Goal: Task Accomplishment & Management: Use online tool/utility

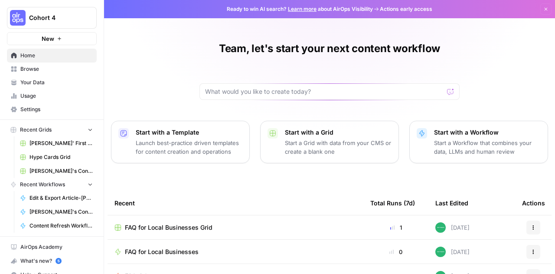
scroll to position [8, 0]
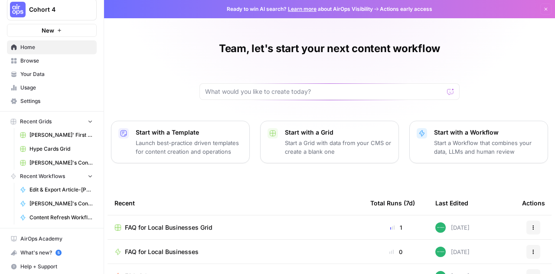
click at [48, 66] on link "Browse" at bounding box center [52, 61] width 90 height 14
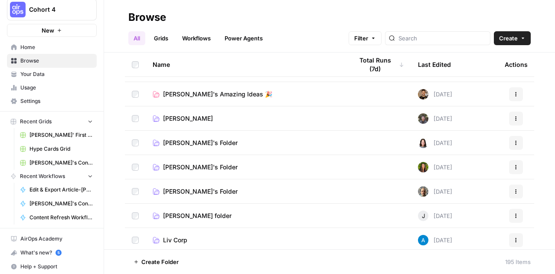
scroll to position [364, 0]
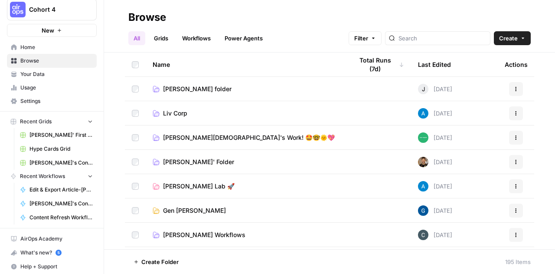
click at [187, 137] on span "[PERSON_NAME][DEMOGRAPHIC_DATA]'s Work! 🤩🤓🌞💖" at bounding box center [249, 137] width 172 height 9
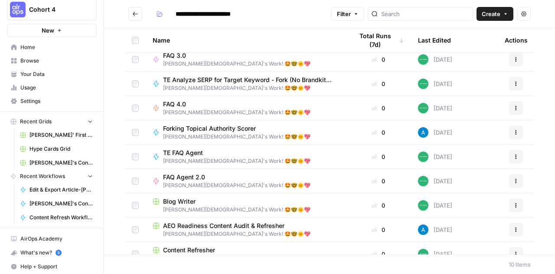
scroll to position [41, 0]
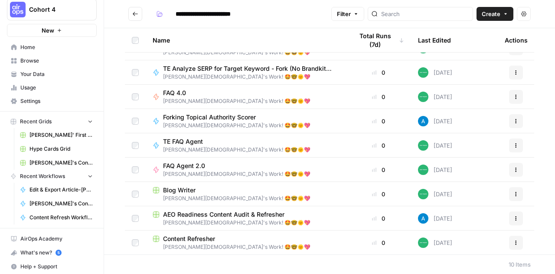
click at [182, 214] on span "AEO Readiness Content Audit & Refresher" at bounding box center [223, 214] width 121 height 9
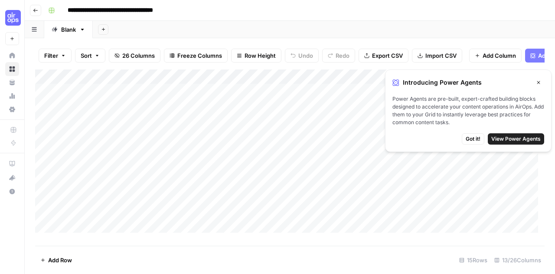
click at [475, 138] on span "Got it!" at bounding box center [473, 139] width 15 height 8
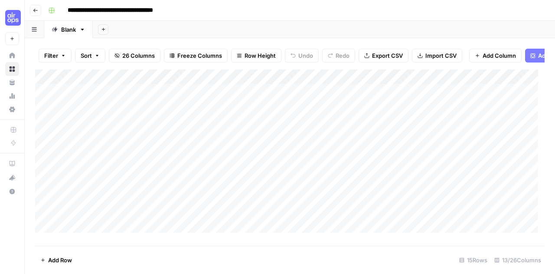
click at [231, 143] on div "Add Column" at bounding box center [289, 154] width 509 height 170
drag, startPoint x: 284, startPoint y: 84, endPoint x: 302, endPoint y: 85, distance: 17.3
click at [302, 85] on div "Add Column" at bounding box center [289, 154] width 509 height 170
drag, startPoint x: 302, startPoint y: 85, endPoint x: 291, endPoint y: 85, distance: 11.3
click at [291, 85] on div "Add Column" at bounding box center [289, 154] width 509 height 170
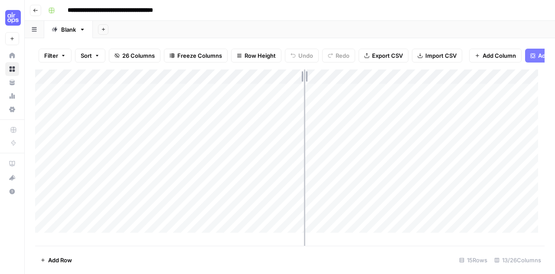
drag, startPoint x: 291, startPoint y: 84, endPoint x: 306, endPoint y: 85, distance: 14.3
click at [306, 85] on div "Add Column" at bounding box center [289, 154] width 509 height 170
click at [298, 84] on div "Add Column" at bounding box center [289, 154] width 509 height 170
click at [256, 171] on div "Add Column" at bounding box center [289, 154] width 509 height 170
click at [184, 142] on div "Add Column" at bounding box center [289, 154] width 509 height 170
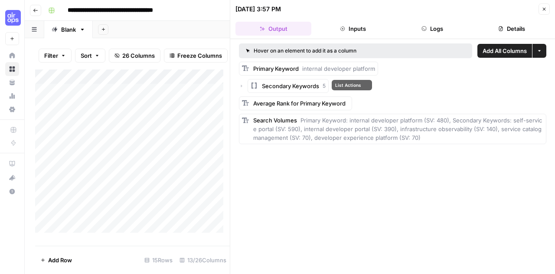
click at [281, 86] on span "Secondary Keywords" at bounding box center [290, 86] width 57 height 9
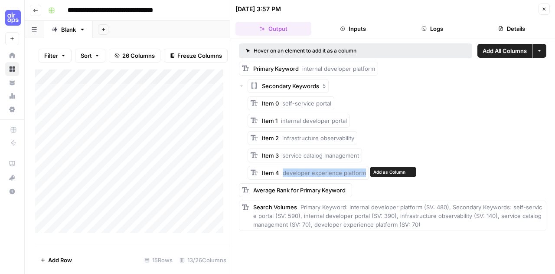
drag, startPoint x: 283, startPoint y: 173, endPoint x: 362, endPoint y: 170, distance: 79.0
click at [362, 170] on span "developer experience platform" at bounding box center [324, 172] width 83 height 7
copy span "developer experience platform"
click at [543, 11] on icon "button" at bounding box center [544, 9] width 5 height 5
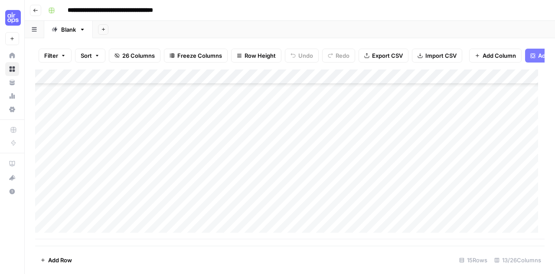
scroll to position [87, 0]
type input "*"
click at [78, 232] on div "Add Column" at bounding box center [289, 154] width 509 height 170
click at [82, 216] on div "Add Column" at bounding box center [289, 154] width 509 height 170
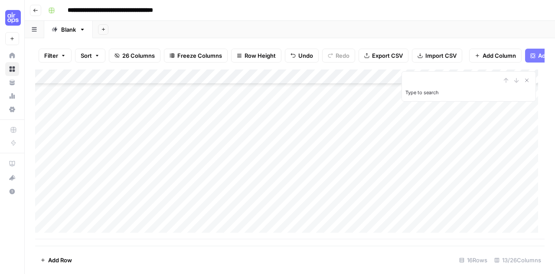
click at [164, 213] on div "Add Column" at bounding box center [289, 154] width 509 height 170
click at [274, 215] on div "Add Column" at bounding box center [289, 154] width 509 height 170
click at [184, 216] on div "Add Column" at bounding box center [289, 154] width 509 height 170
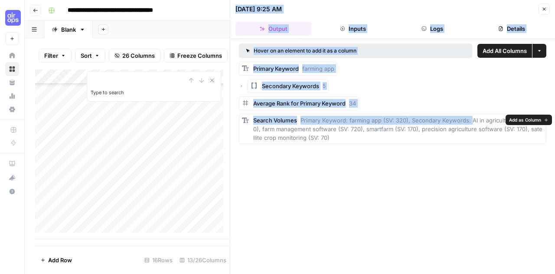
drag, startPoint x: 472, startPoint y: 121, endPoint x: 506, endPoint y: 123, distance: 34.3
click at [506, 123] on body "**********" at bounding box center [277, 137] width 555 height 274
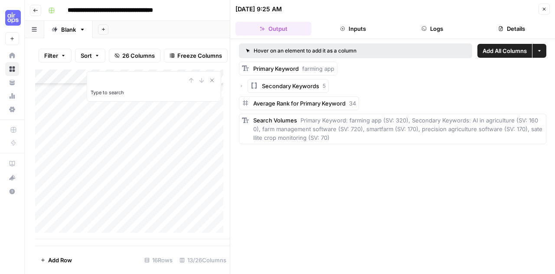
click at [487, 179] on div "Hover on an element to add it as a column Add All Columns More options Primary …" at bounding box center [392, 156] width 325 height 235
drag, startPoint x: 470, startPoint y: 122, endPoint x: 513, endPoint y: 113, distance: 43.9
click at [513, 113] on div "Primary Keyword farming app Secondary Keywords 5 Average Rank for Primary Keywo…" at bounding box center [392, 103] width 307 height 82
copy span "AI in agriculture"
drag, startPoint x: 251, startPoint y: 129, endPoint x: 325, endPoint y: 129, distance: 74.6
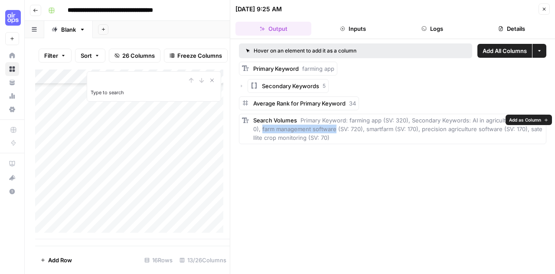
click at [325, 129] on div "Search Volumes Primary Keyword: farming app (SV: 320), Secondary Keywords: AI i…" at bounding box center [392, 129] width 307 height 30
copy span "farm management software"
click at [546, 11] on icon "button" at bounding box center [544, 9] width 5 height 5
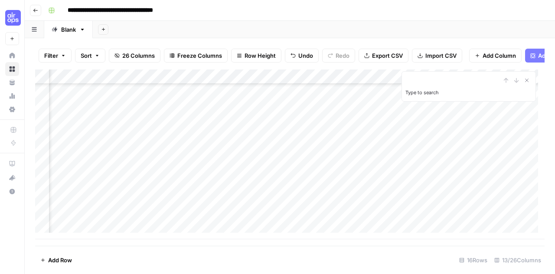
scroll to position [101, 59]
click at [296, 217] on div "Add Column" at bounding box center [289, 154] width 509 height 170
click at [529, 84] on icon "Close Search" at bounding box center [526, 80] width 7 height 7
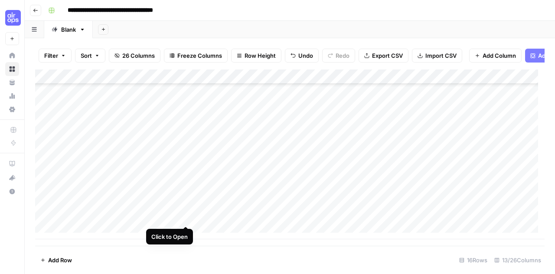
click at [187, 216] on div "Add Column" at bounding box center [289, 154] width 509 height 170
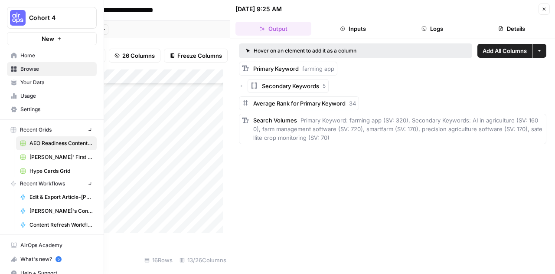
click at [21, 0] on div "Cohort 4 New" at bounding box center [52, 22] width 104 height 45
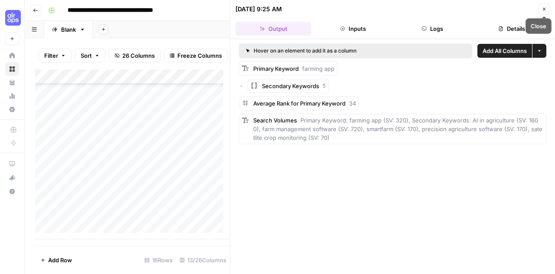
click at [545, 7] on icon "button" at bounding box center [544, 9] width 5 height 5
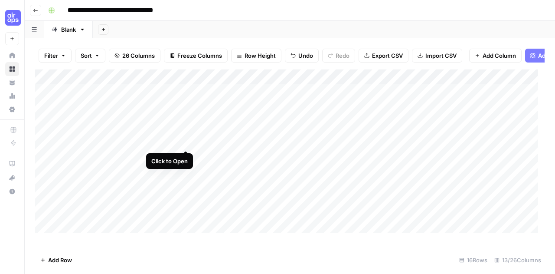
click at [187, 142] on div "Add Column" at bounding box center [289, 154] width 509 height 170
